Goal: Task Accomplishment & Management: Manage account settings

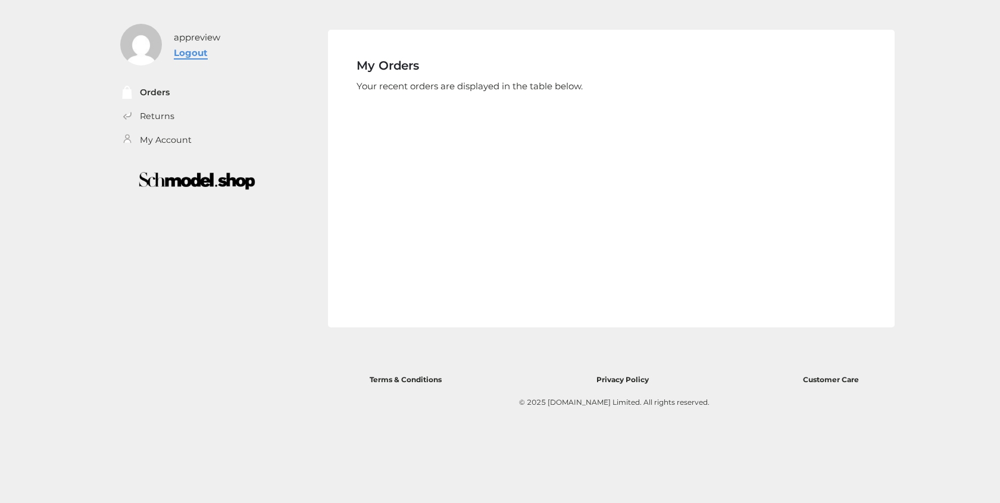
click at [196, 53] on link "Logout" at bounding box center [191, 52] width 34 height 11
click at [184, 57] on link "Logout" at bounding box center [191, 52] width 34 height 11
click at [196, 55] on link "Logout" at bounding box center [191, 52] width 34 height 11
